Goal: Navigation & Orientation: Find specific page/section

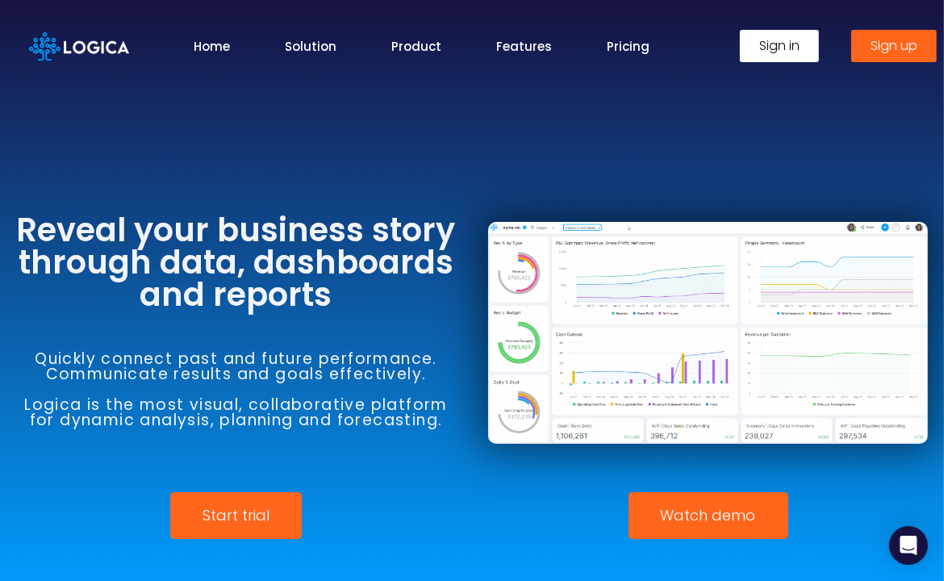
click at [757, 56] on link "Sign in" at bounding box center [779, 46] width 79 height 32
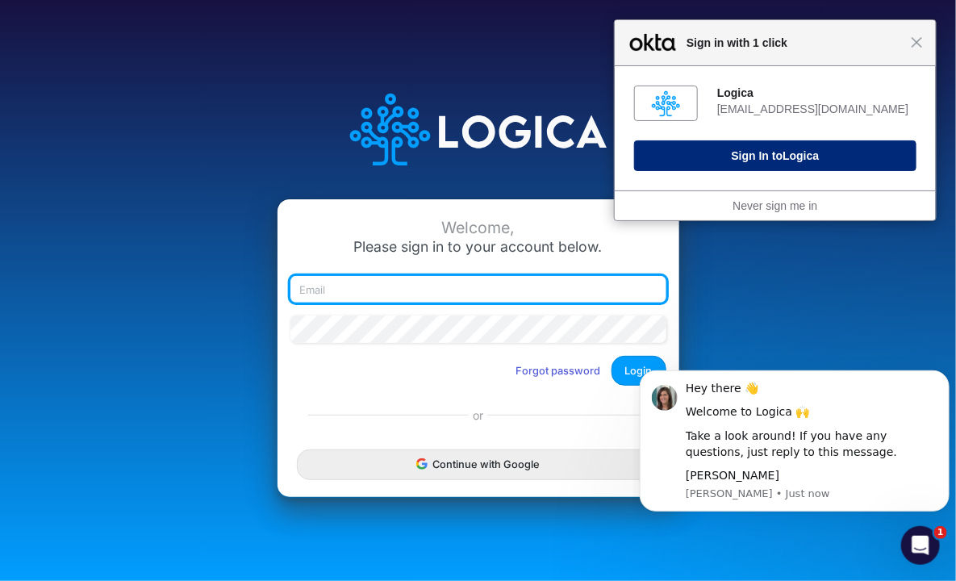
type input "bbradfield@cassling.com"
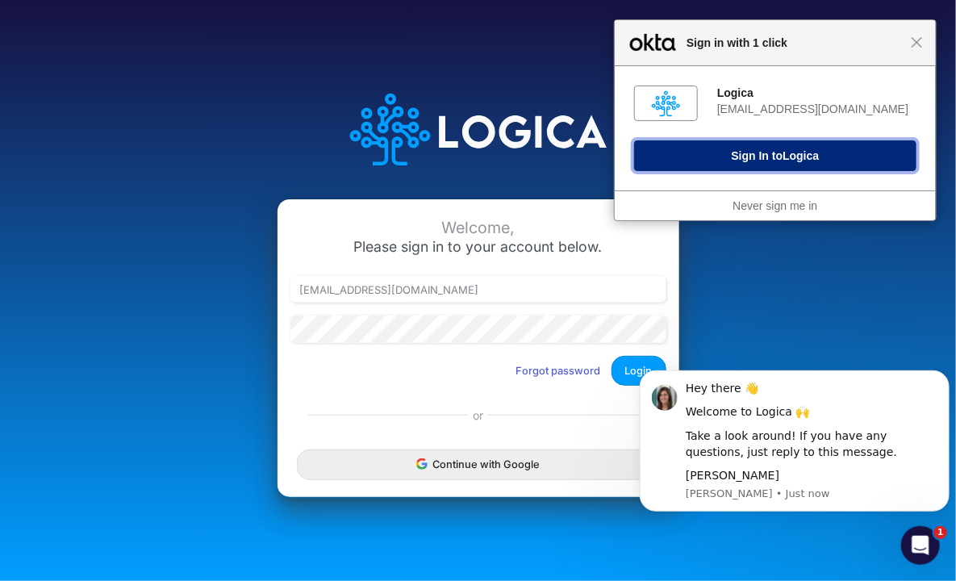
click at [789, 157] on span "Logica" at bounding box center [801, 155] width 36 height 13
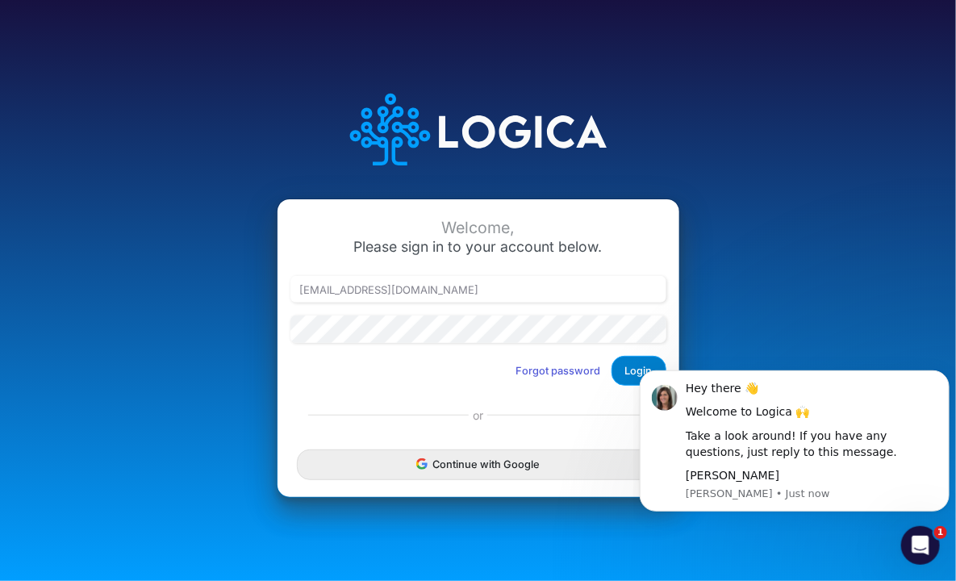
click at [629, 364] on button "Login" at bounding box center [639, 371] width 55 height 30
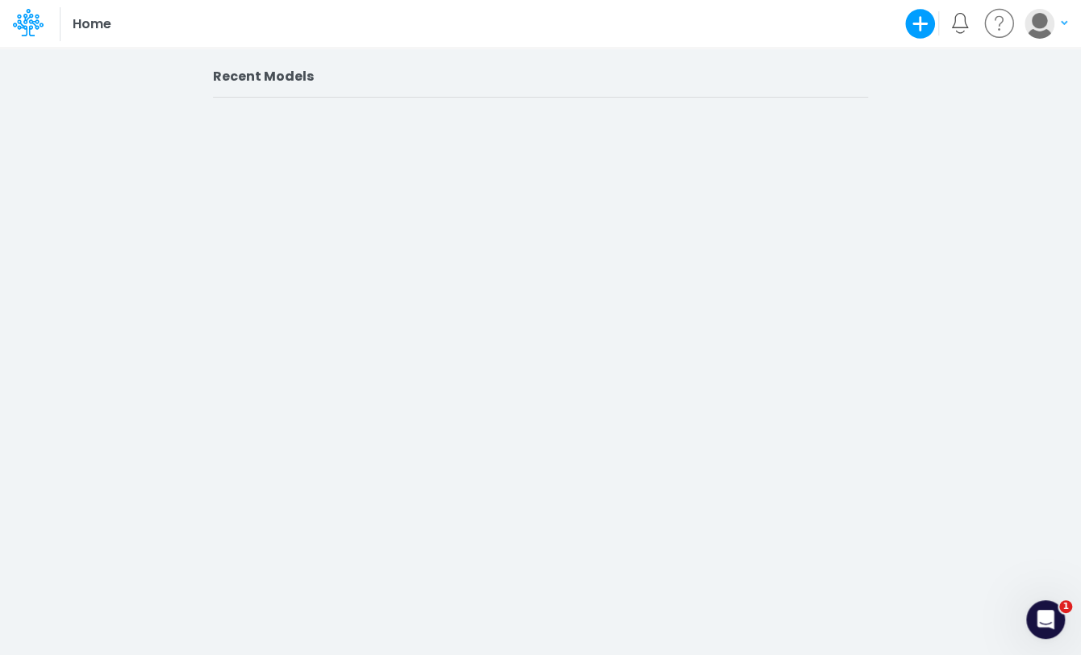
click at [251, 76] on h2 "Recent Models" at bounding box center [540, 76] width 655 height 15
click at [955, 580] on icon "Open Intercom Messenger" at bounding box center [1043, 617] width 27 height 27
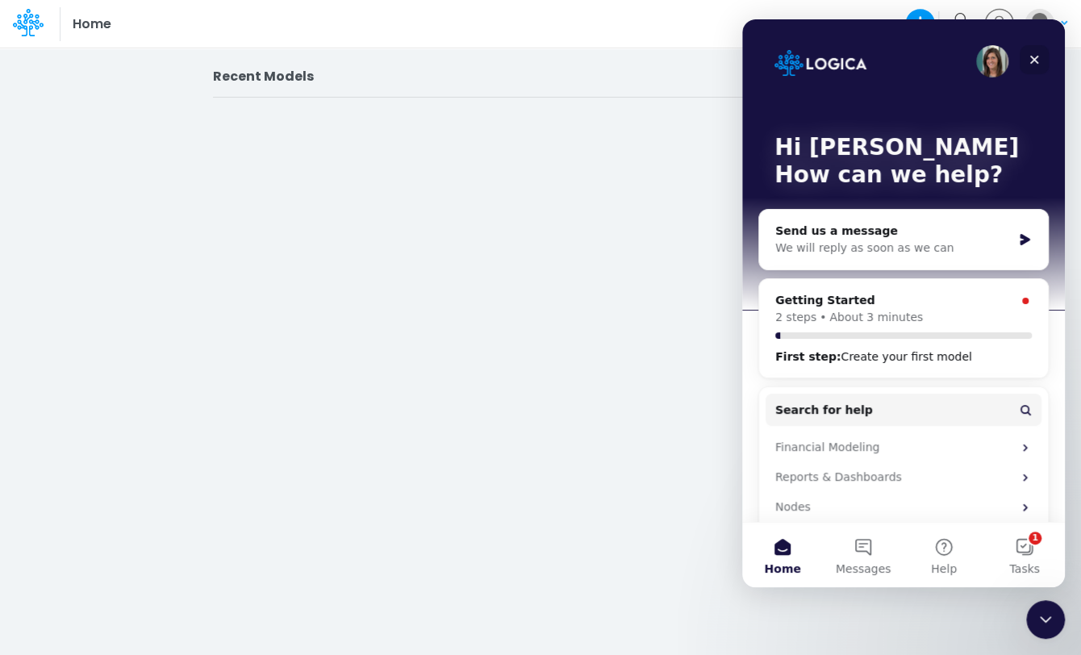
click at [955, 60] on icon "Close" at bounding box center [1034, 60] width 9 height 9
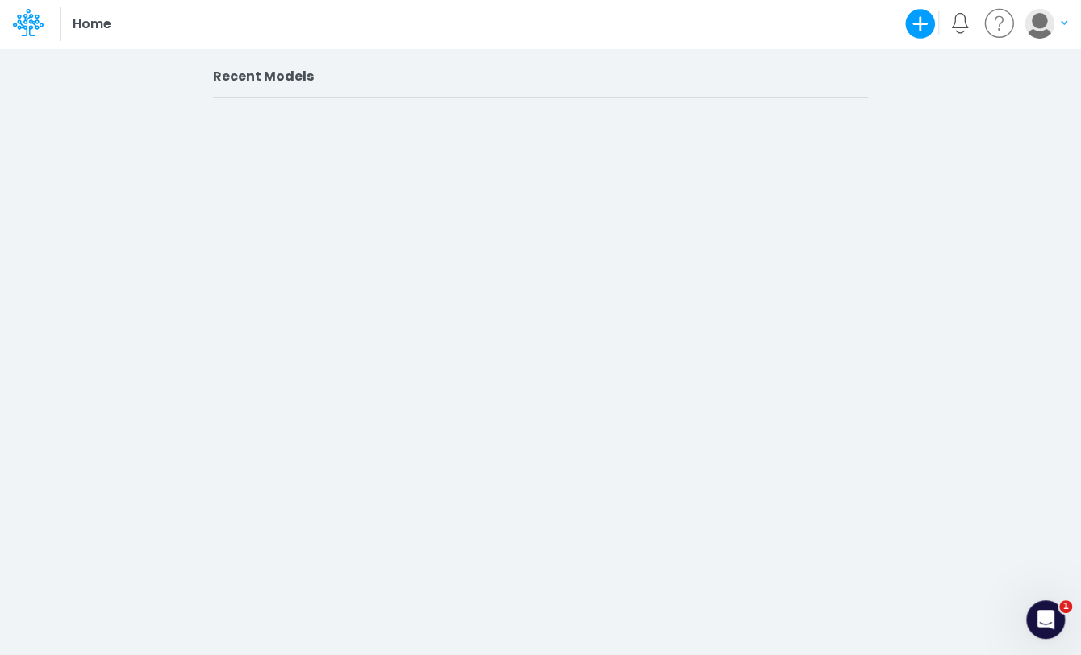
click at [244, 77] on h2 "Recent Models" at bounding box center [540, 76] width 655 height 15
click at [31, 18] on icon at bounding box center [28, 22] width 31 height 31
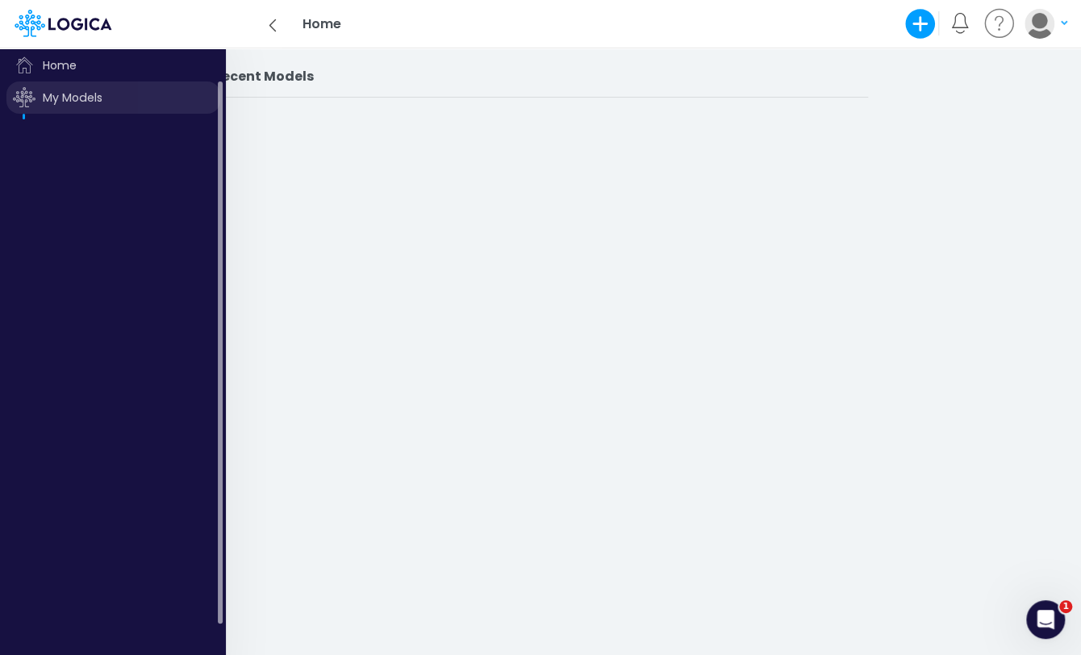
click at [60, 98] on span "My Models" at bounding box center [113, 97] width 214 height 32
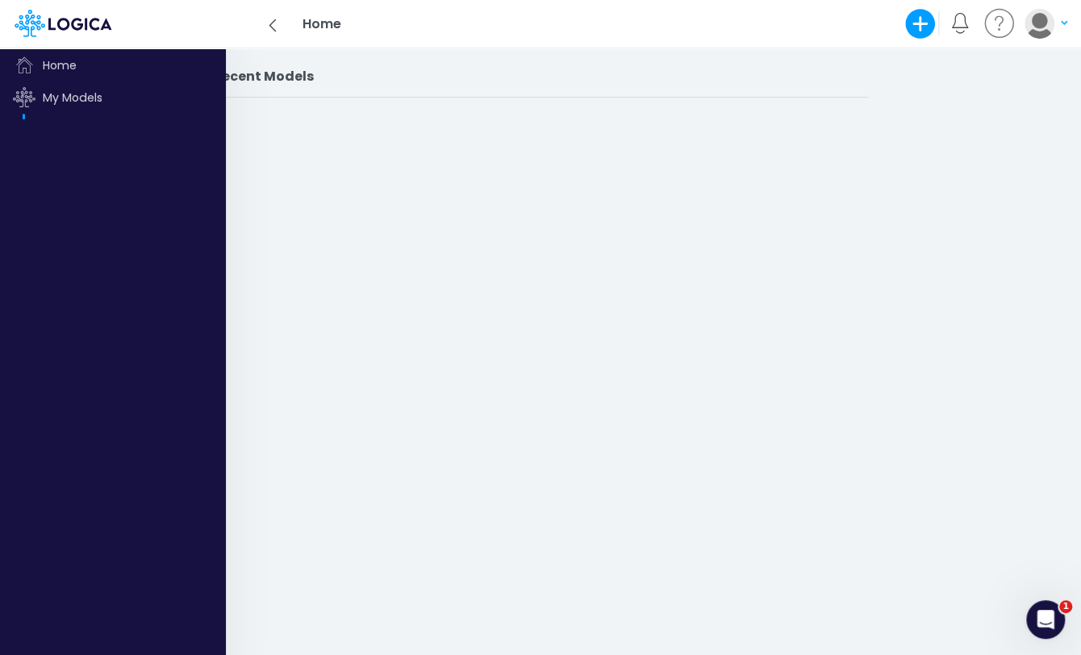
click at [420, 242] on div "Recent Models" at bounding box center [540, 345] width 1081 height 619
click at [283, 76] on h2 "Recent Models" at bounding box center [540, 76] width 655 height 15
click at [45, 65] on span "Home" at bounding box center [113, 65] width 214 height 32
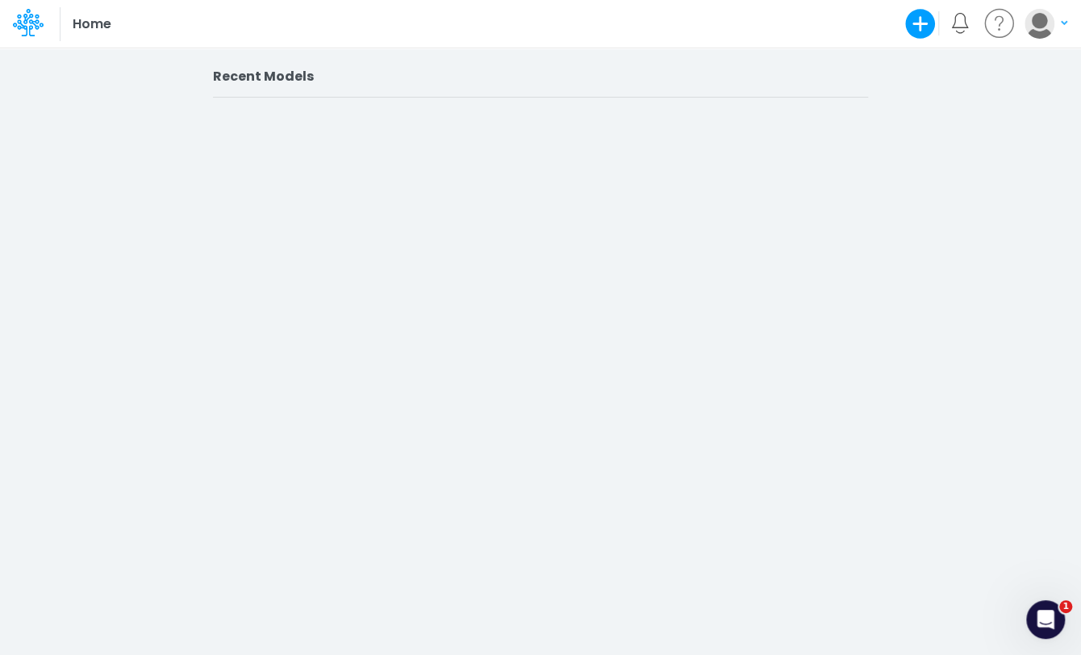
click at [260, 77] on h2 "Recent Models" at bounding box center [540, 76] width 655 height 15
